Goal: Task Accomplishment & Management: Use online tool/utility

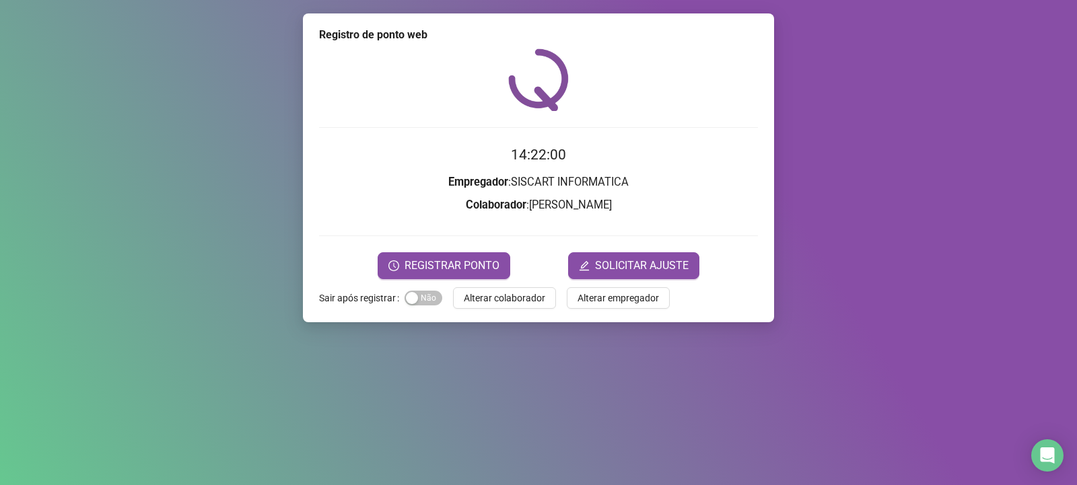
click at [283, 483] on div "Registro de ponto web 14:22:00 Empregador : SISCART INFORMATICA Colaborador : […" at bounding box center [538, 242] width 1077 height 485
click at [457, 249] on form "14:27:52 Empregador : SISCART INFORMATICA Colaborador : [PERSON_NAME] BURI REGI…" at bounding box center [538, 211] width 439 height 135
click at [430, 269] on span "REGISTRAR PONTO" at bounding box center [452, 266] width 95 height 16
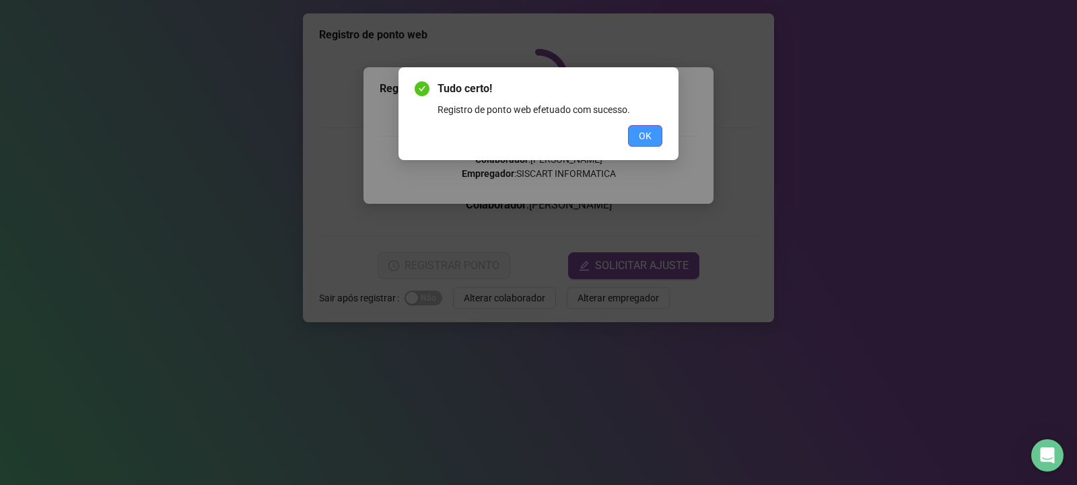
click at [647, 145] on button "OK" at bounding box center [645, 136] width 34 height 22
